Goal: Check status: Check status

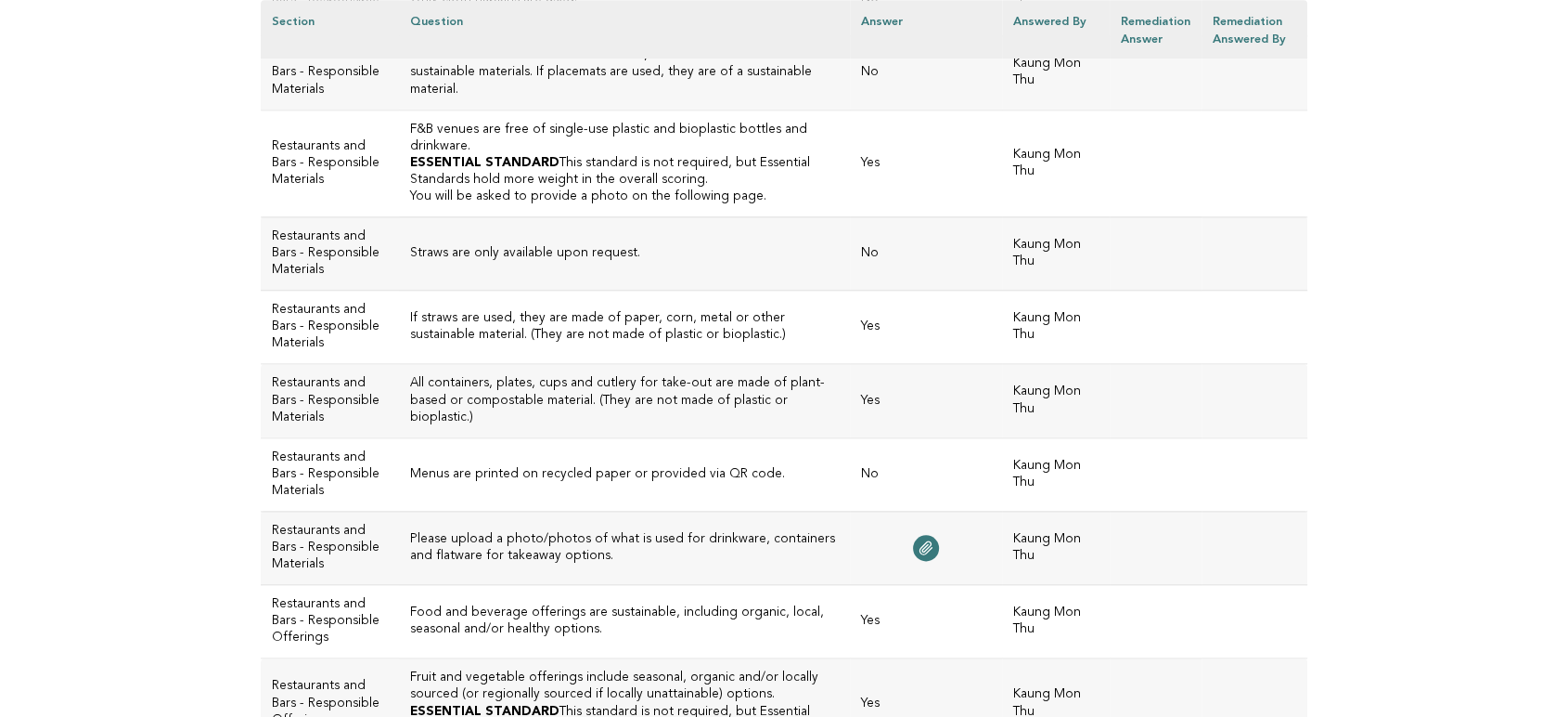
scroll to position [2268, 0]
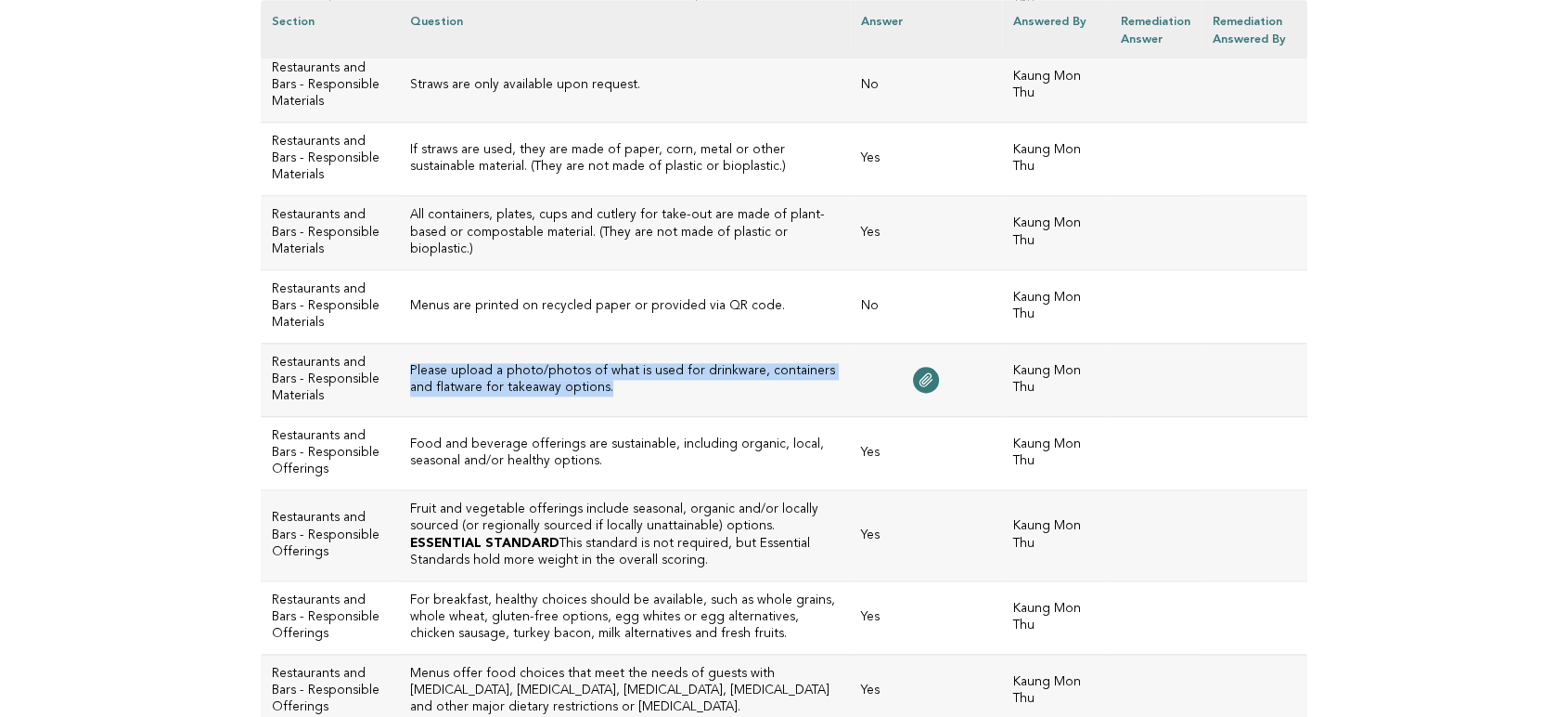
drag, startPoint x: 595, startPoint y: 375, endPoint x: 400, endPoint y: 347, distance: 197.0
click at [400, 347] on td "Please upload a photo/photos of what is used for drinkware, containers and flat…" at bounding box center [625, 379] width 452 height 73
copy h3 "Please upload a photo/photos of what is used for drinkware, containers and flat…"
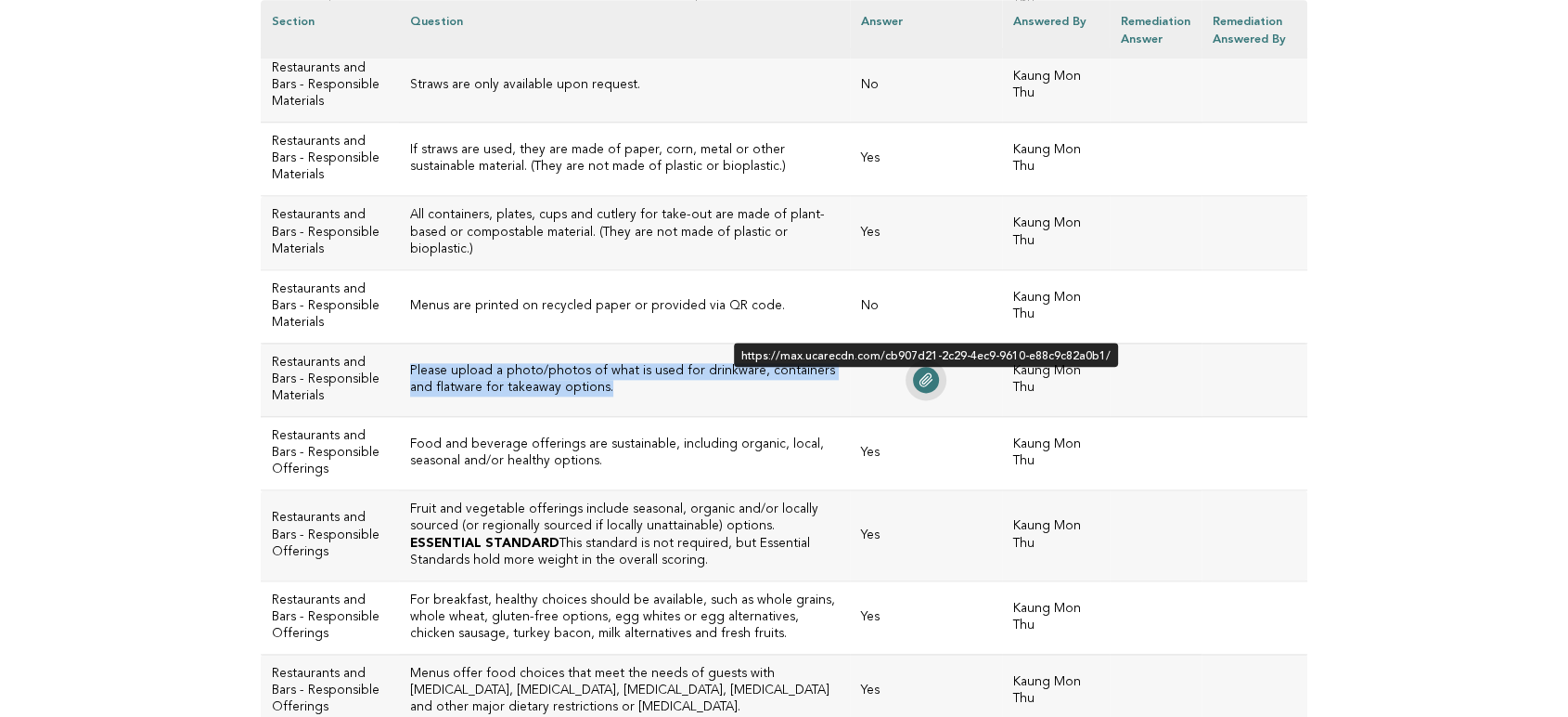
click at [919, 372] on icon at bounding box center [926, 379] width 15 height 15
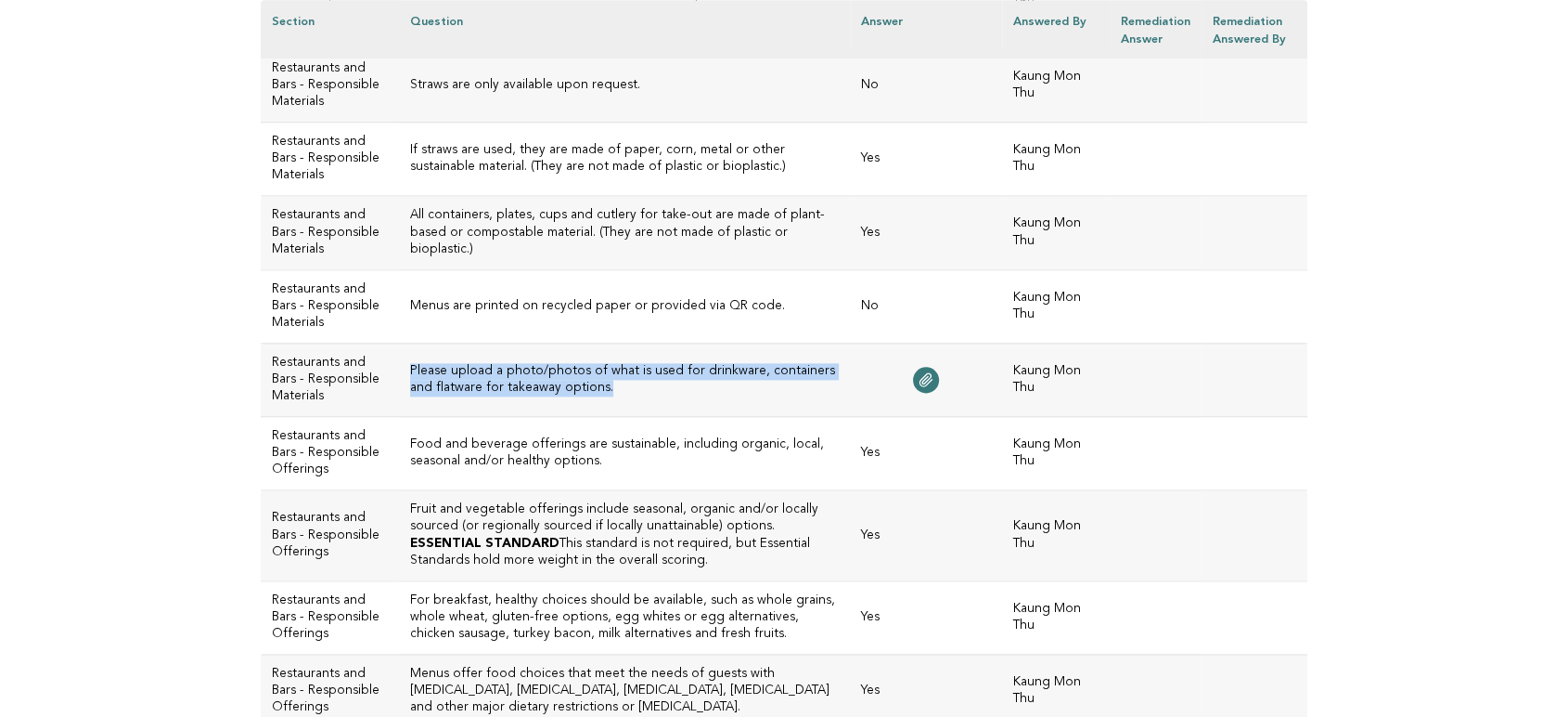
click at [606, 376] on td "Please upload a photo/photos of what is used for drinkware, containers and flat…" at bounding box center [625, 379] width 452 height 73
drag, startPoint x: 592, startPoint y: 358, endPoint x: 406, endPoint y: 345, distance: 186.5
click at [410, 363] on h3 "Please upload a photo/photos of what is used for drinkware, containers and flat…" at bounding box center [625, 380] width 430 height 33
copy h3 "Please upload a photo/photos of what is used for drinkware, containers and flat…"
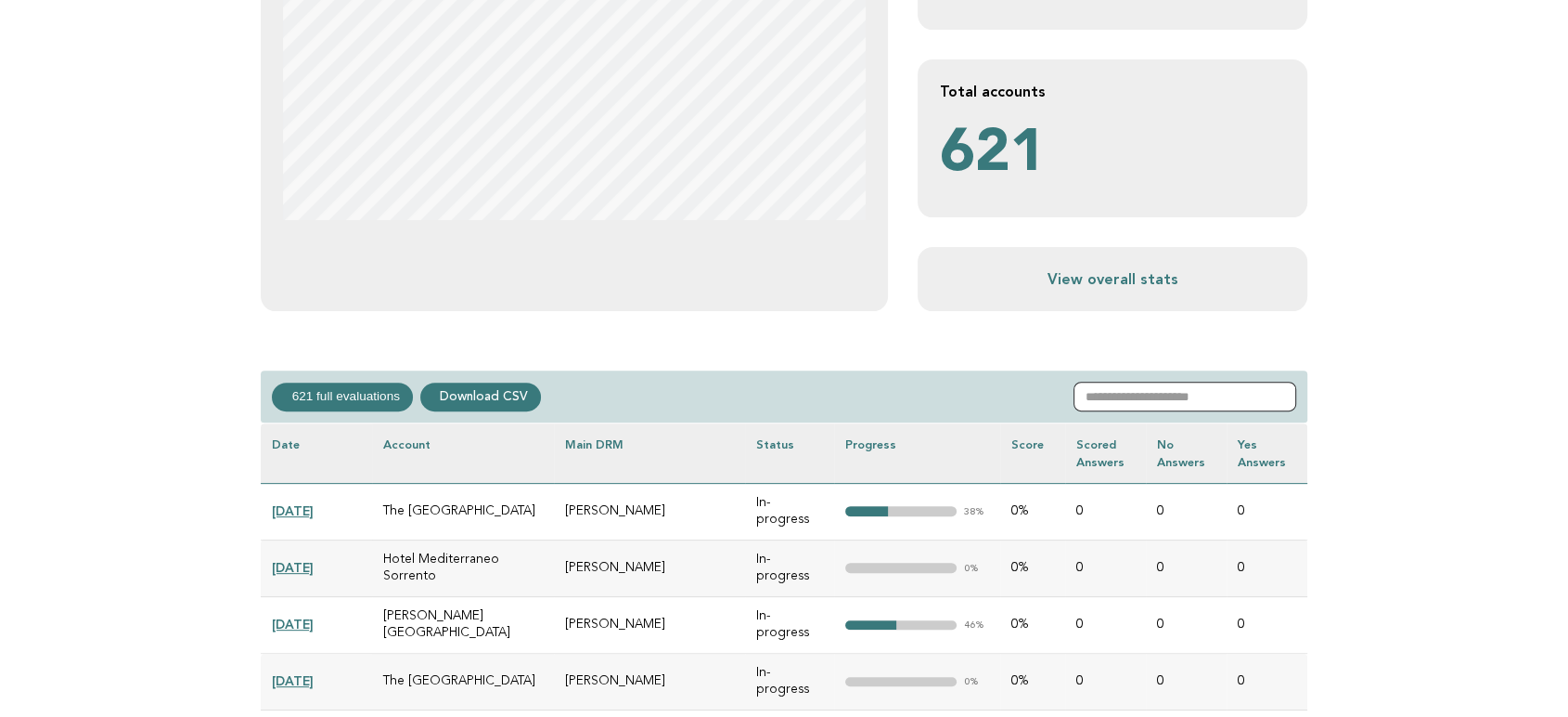
drag, startPoint x: 1132, startPoint y: 407, endPoint x: 1144, endPoint y: 403, distance: 12.6
click at [1132, 406] on input "text" at bounding box center [1184, 397] width 223 height 29
paste input "**********"
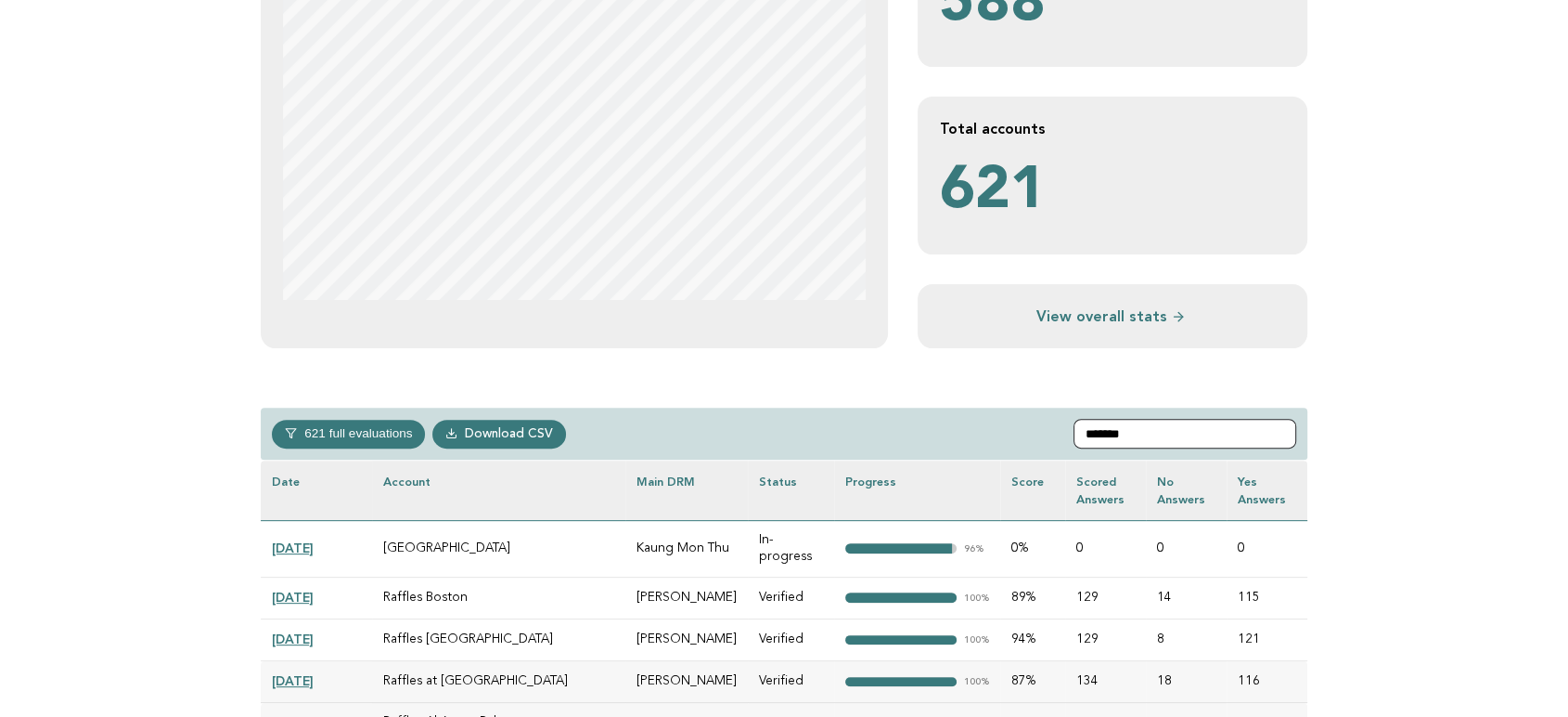
scroll to position [515, 0]
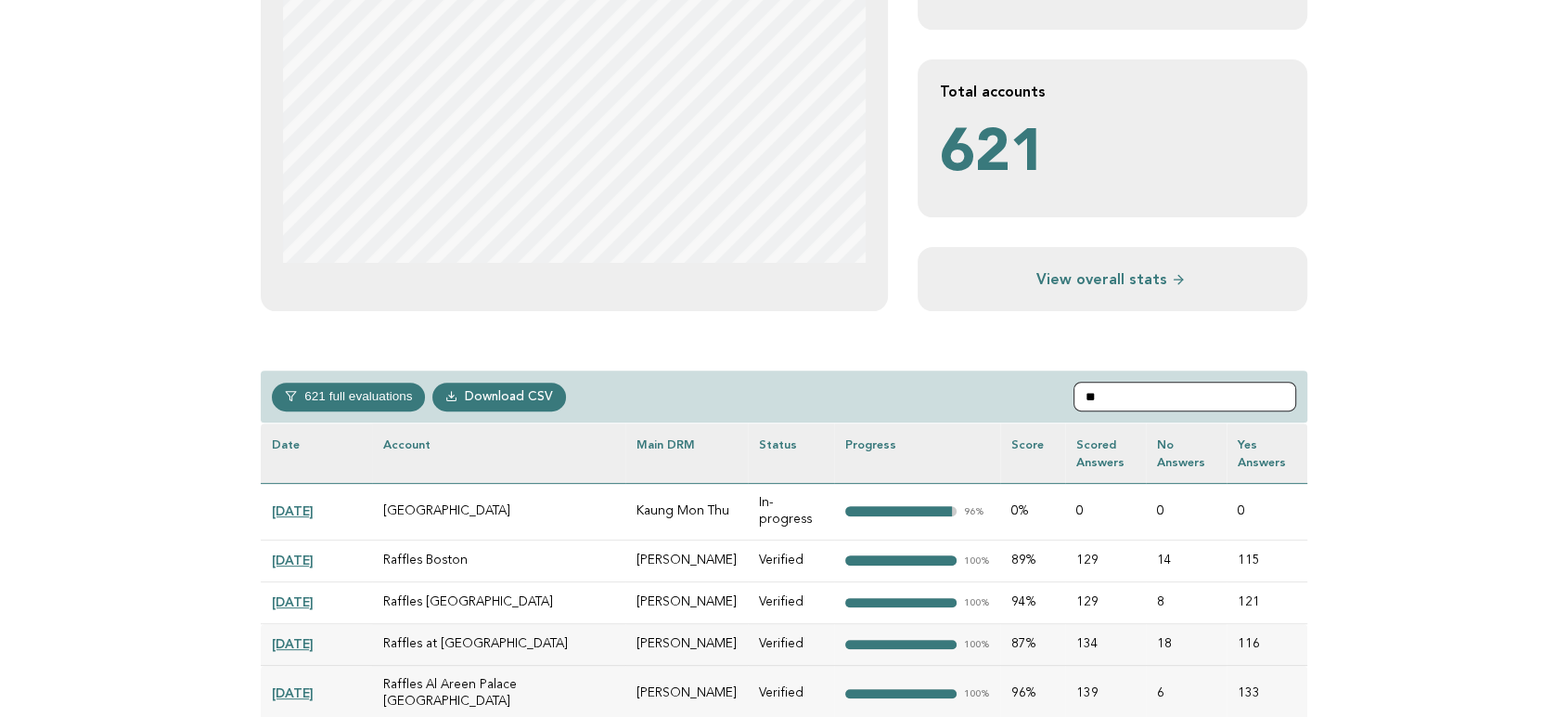
type input "*"
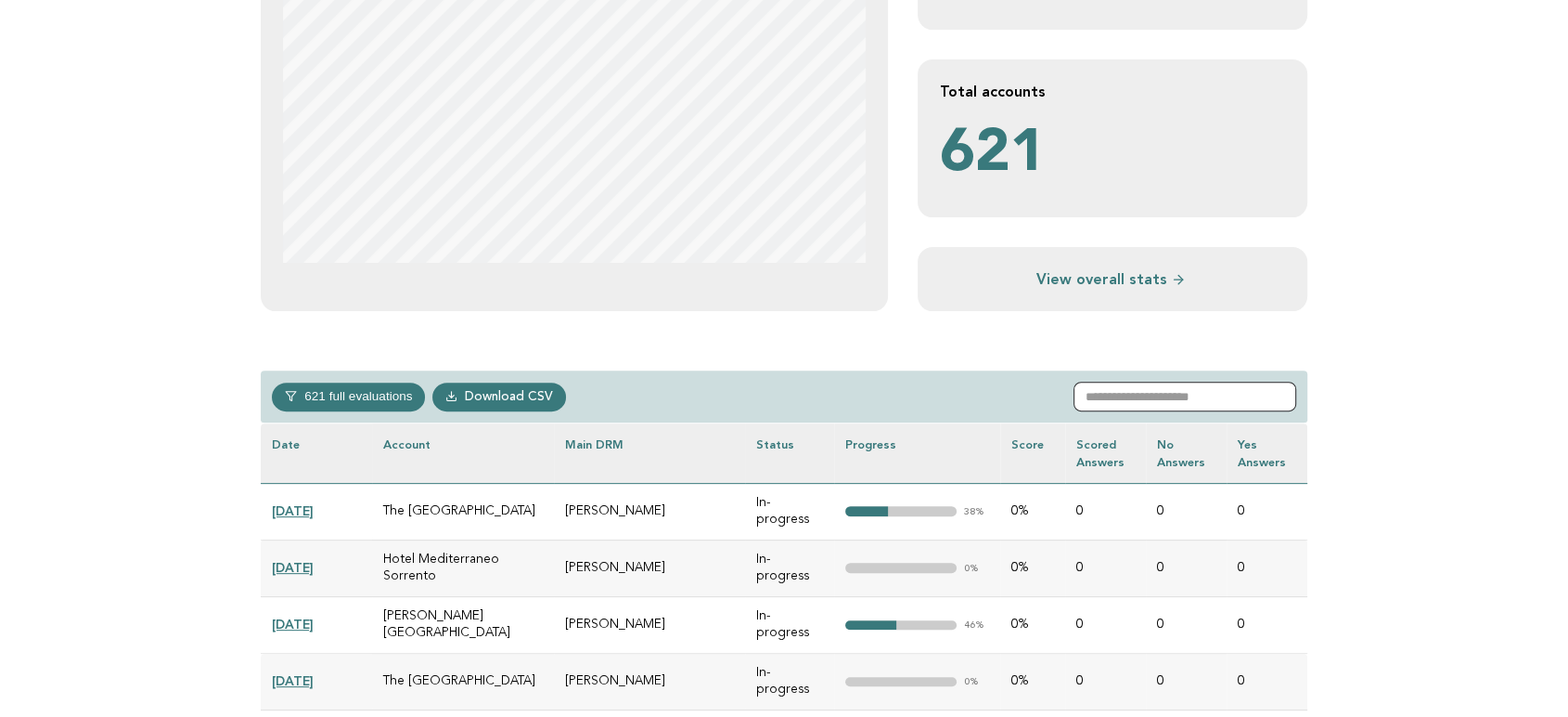
paste input "**********"
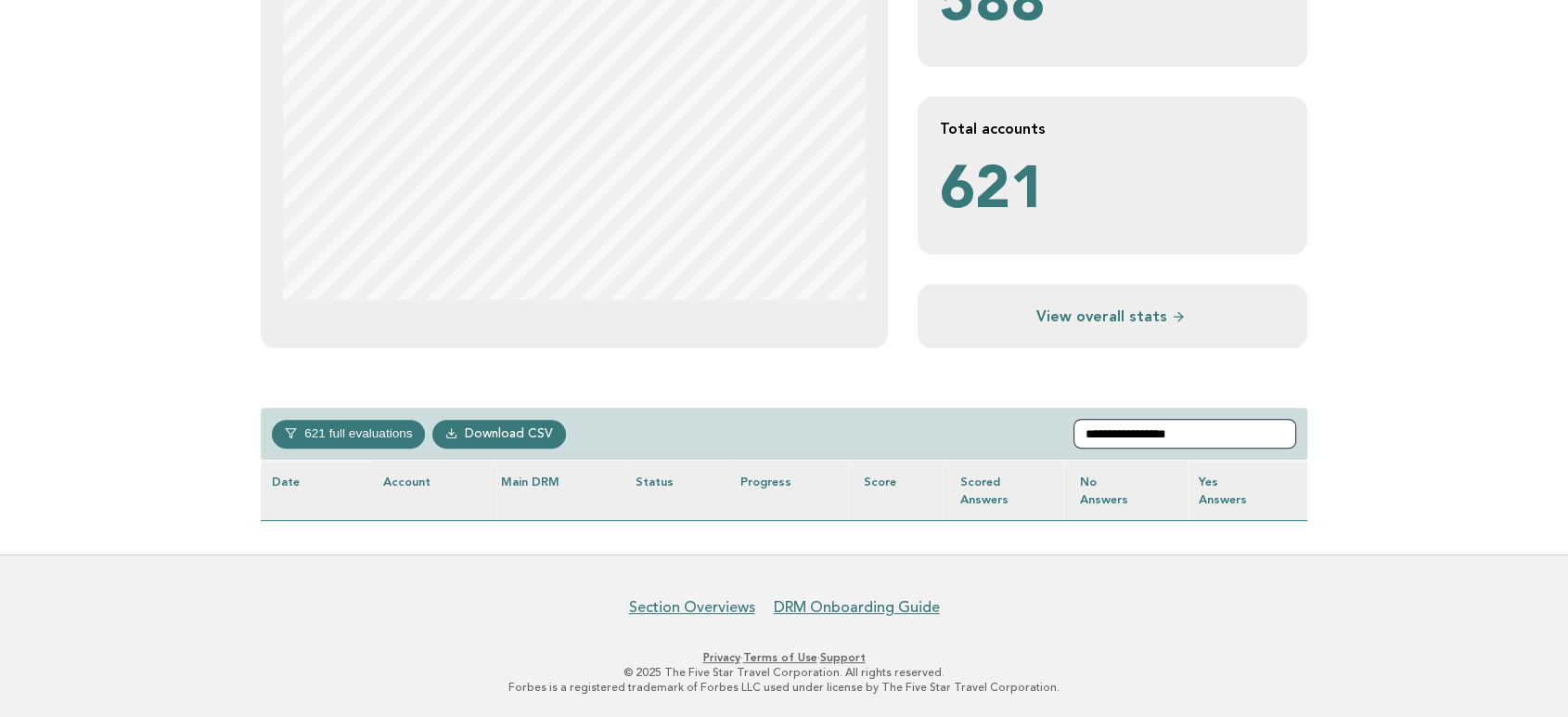
drag, startPoint x: 1143, startPoint y: 431, endPoint x: 1008, endPoint y: 431, distance: 135.0
click at [1008, 431] on div "**********" at bounding box center [784, 434] width 1047 height 53
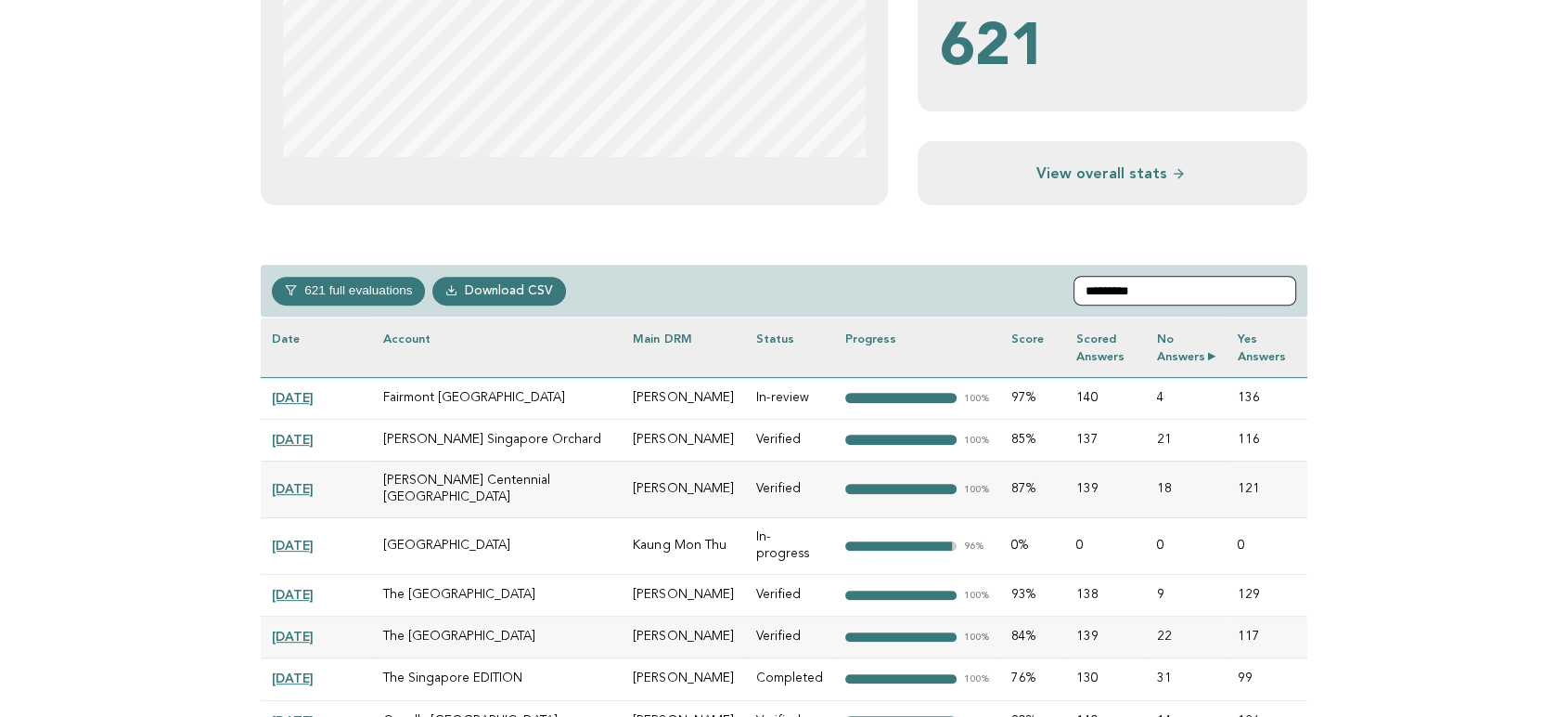
scroll to position [721, 0]
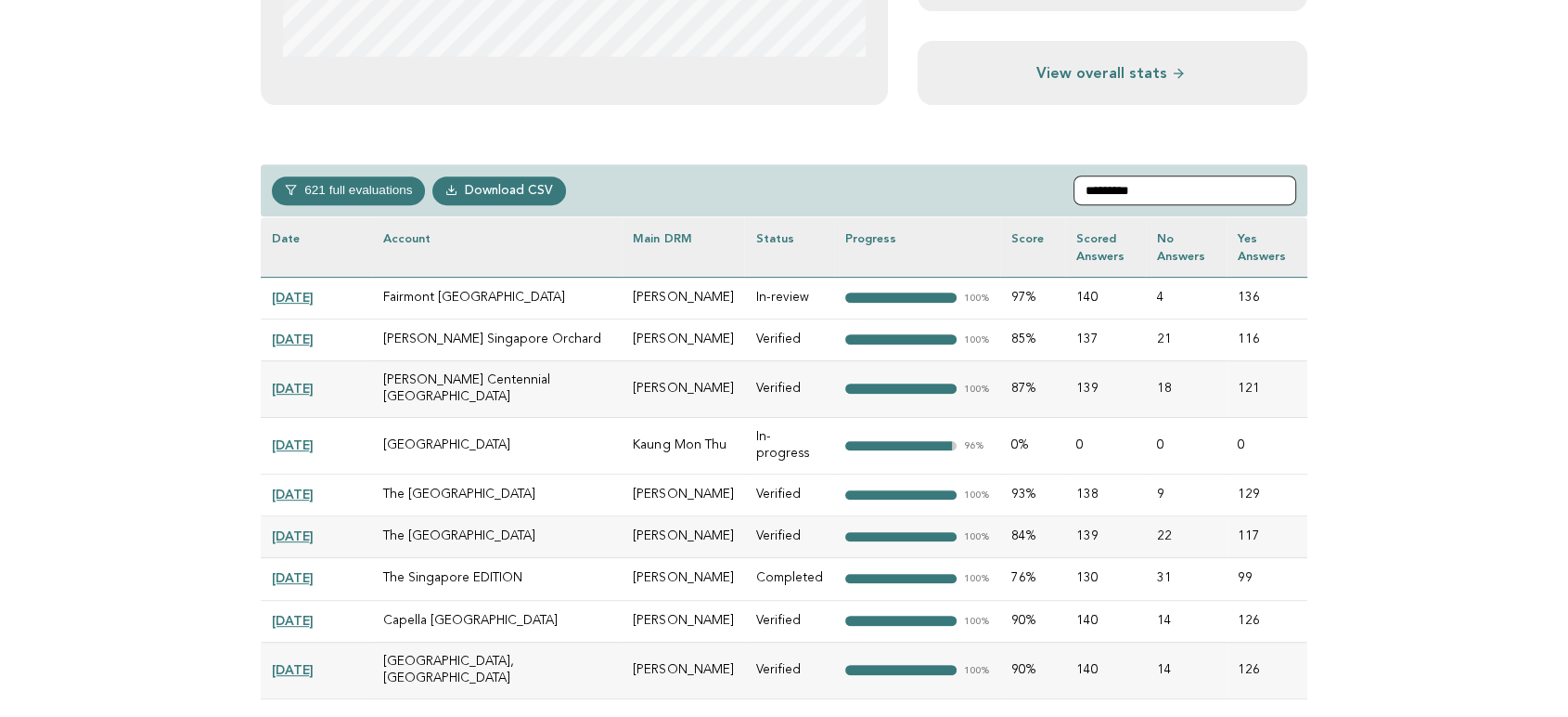
type input "*********"
click at [316, 418] on td "[DATE]" at bounding box center [316, 446] width 111 height 57
click at [313, 438] on link "[DATE]" at bounding box center [292, 444] width 42 height 15
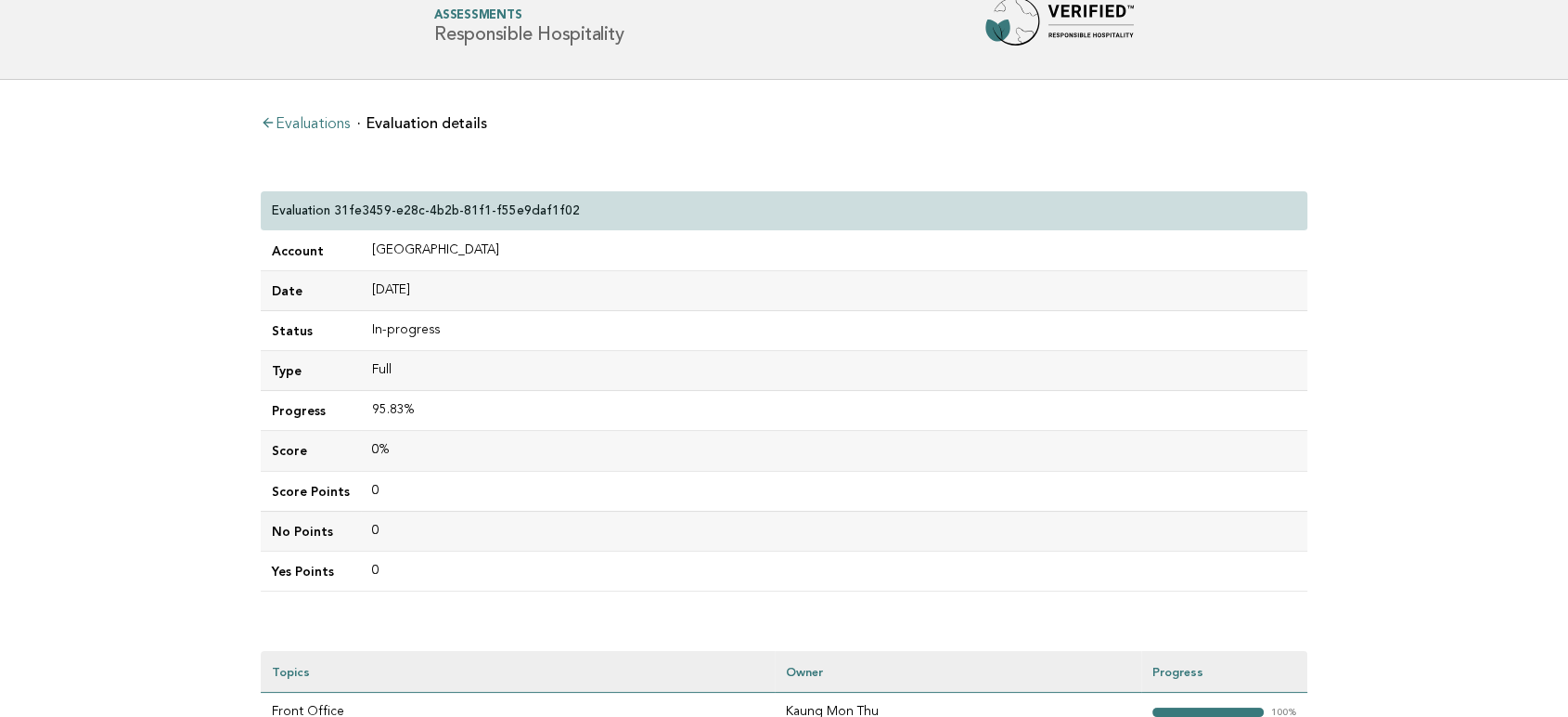
scroll to position [309, 0]
